Goal: Information Seeking & Learning: Check status

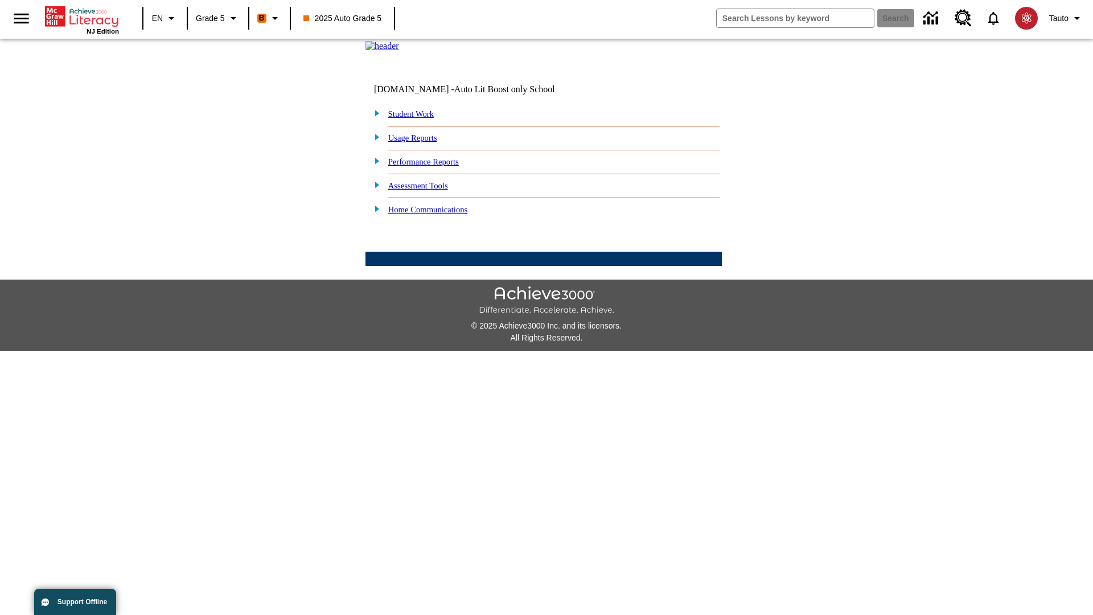
click at [435, 166] on link "Performance Reports" at bounding box center [423, 161] width 71 height 9
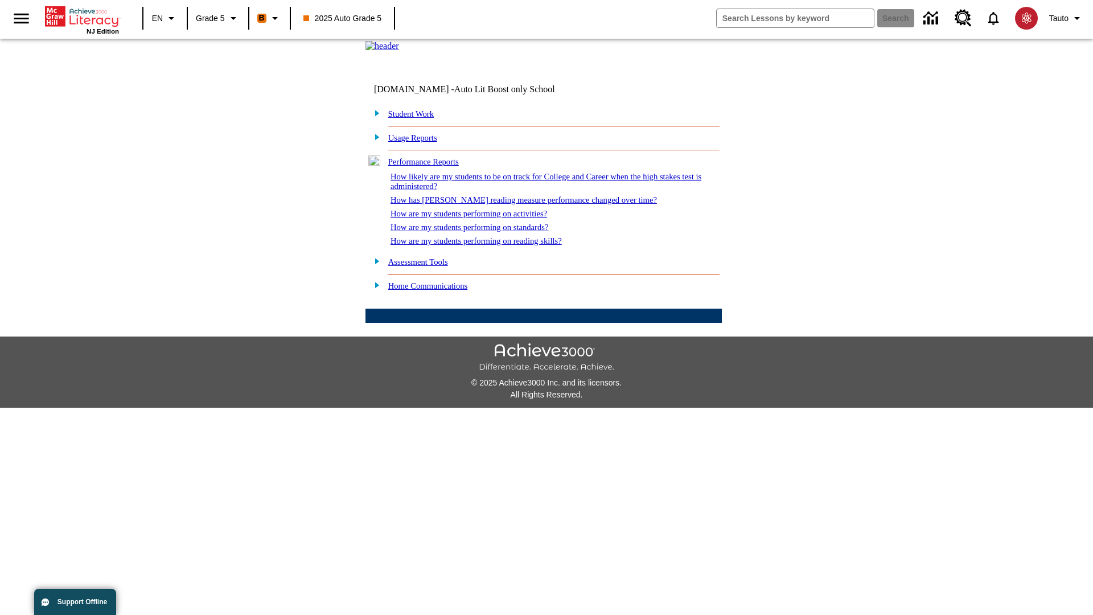
click at [481, 232] on link "How are my students performing on standards?" at bounding box center [469, 227] width 158 height 9
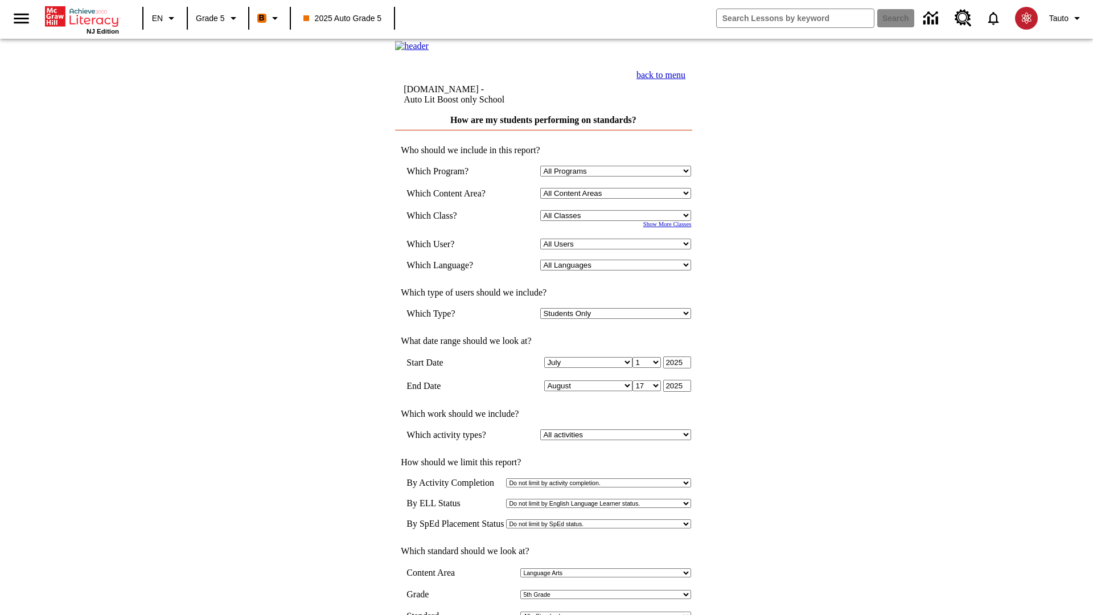
click at [618, 221] on select "Select a Class: All Classes 2025 Auto Grade 5 OL 2025 Auto Grade 6" at bounding box center [615, 215] width 151 height 11
select select "11133131"
click at [618, 249] on select "All Users Cat, Sautoen Cat, Sautoes Cat, Sautoss Donotlogin, Sautoen Twoschools…" at bounding box center [615, 243] width 151 height 11
select select "21437107"
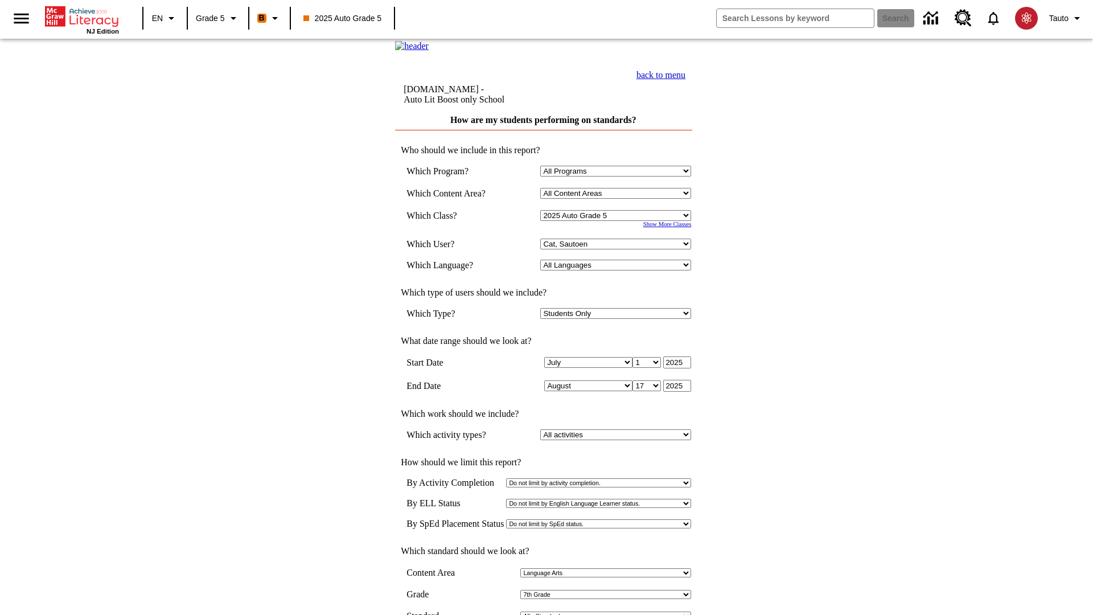
scroll to position [5, 0]
